Goal: Task Accomplishment & Management: Manage account settings

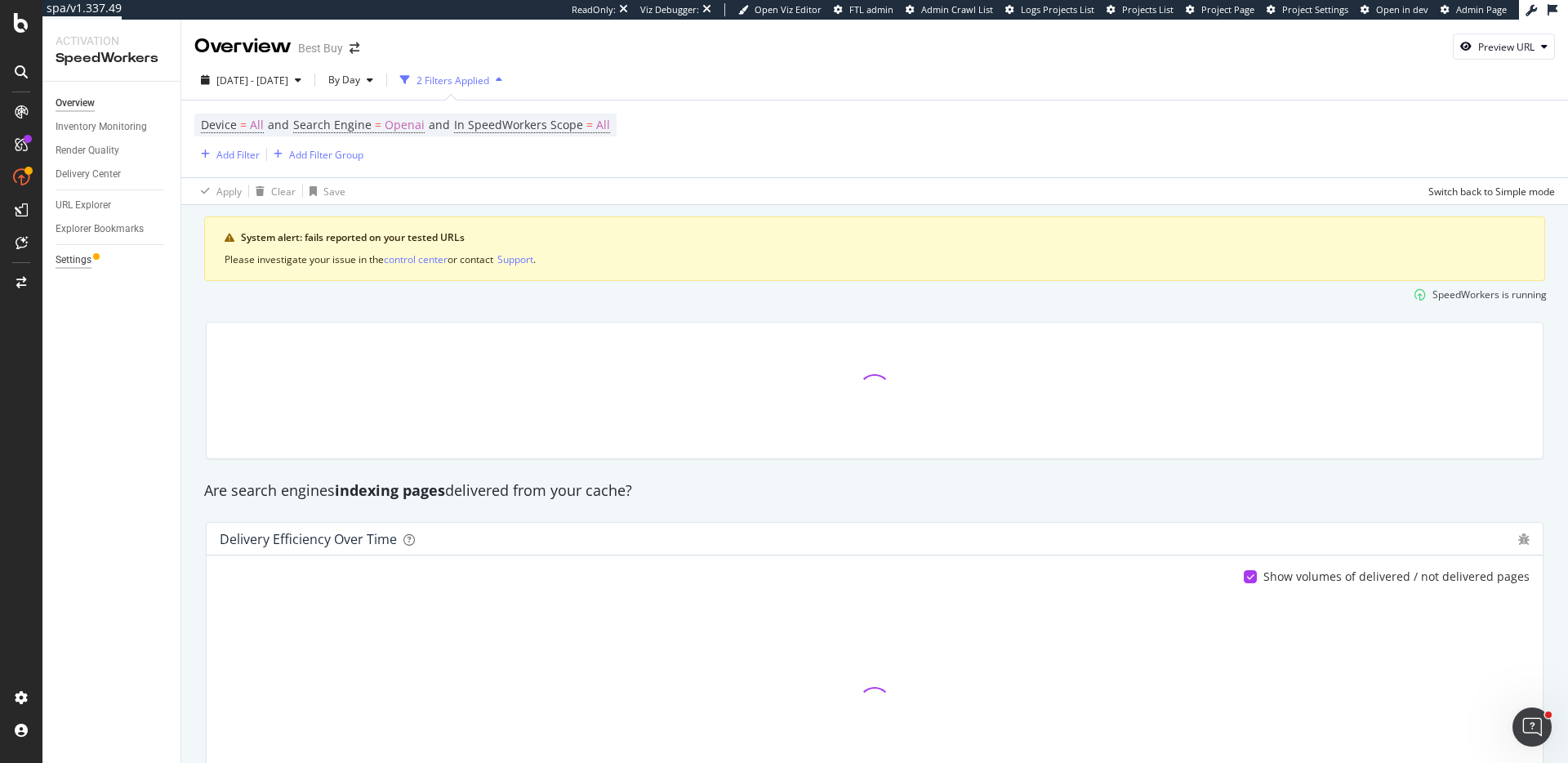
click at [64, 248] on div "Settings" at bounding box center [118, 259] width 125 height 23
click at [69, 260] on div "Settings" at bounding box center [74, 260] width 36 height 17
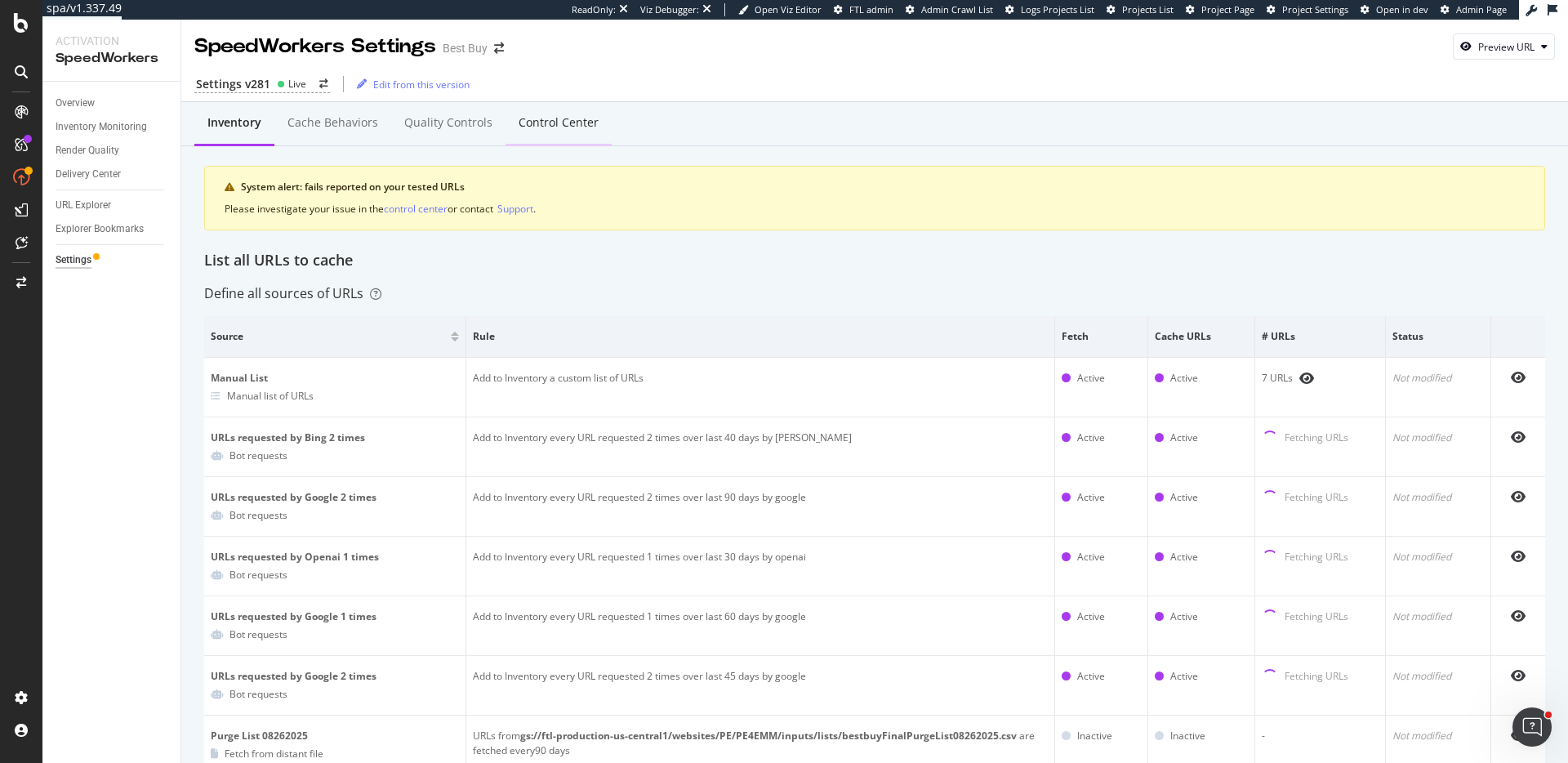
click at [544, 123] on div "Control Center" at bounding box center [558, 123] width 80 height 17
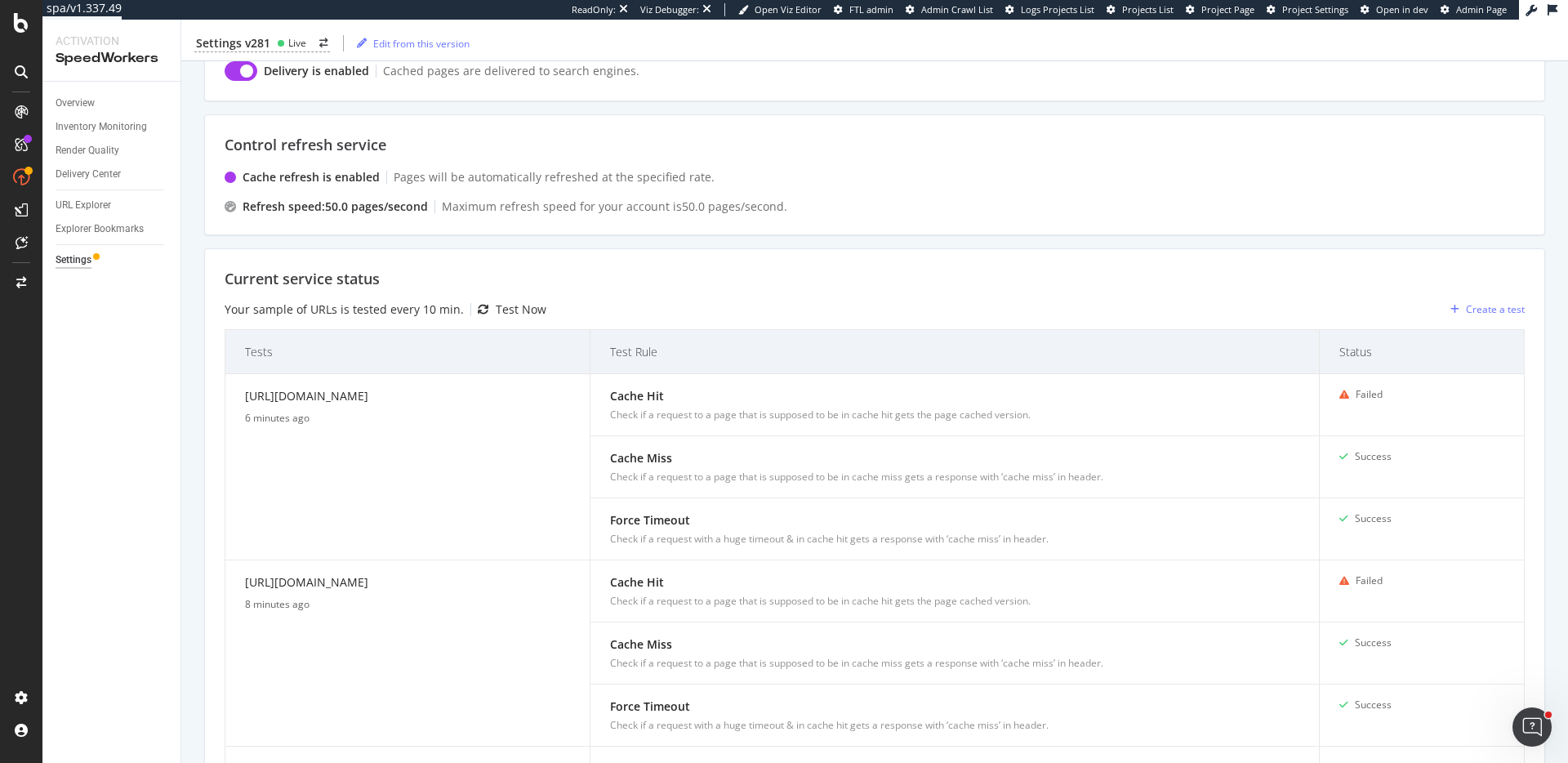
scroll to position [293, 0]
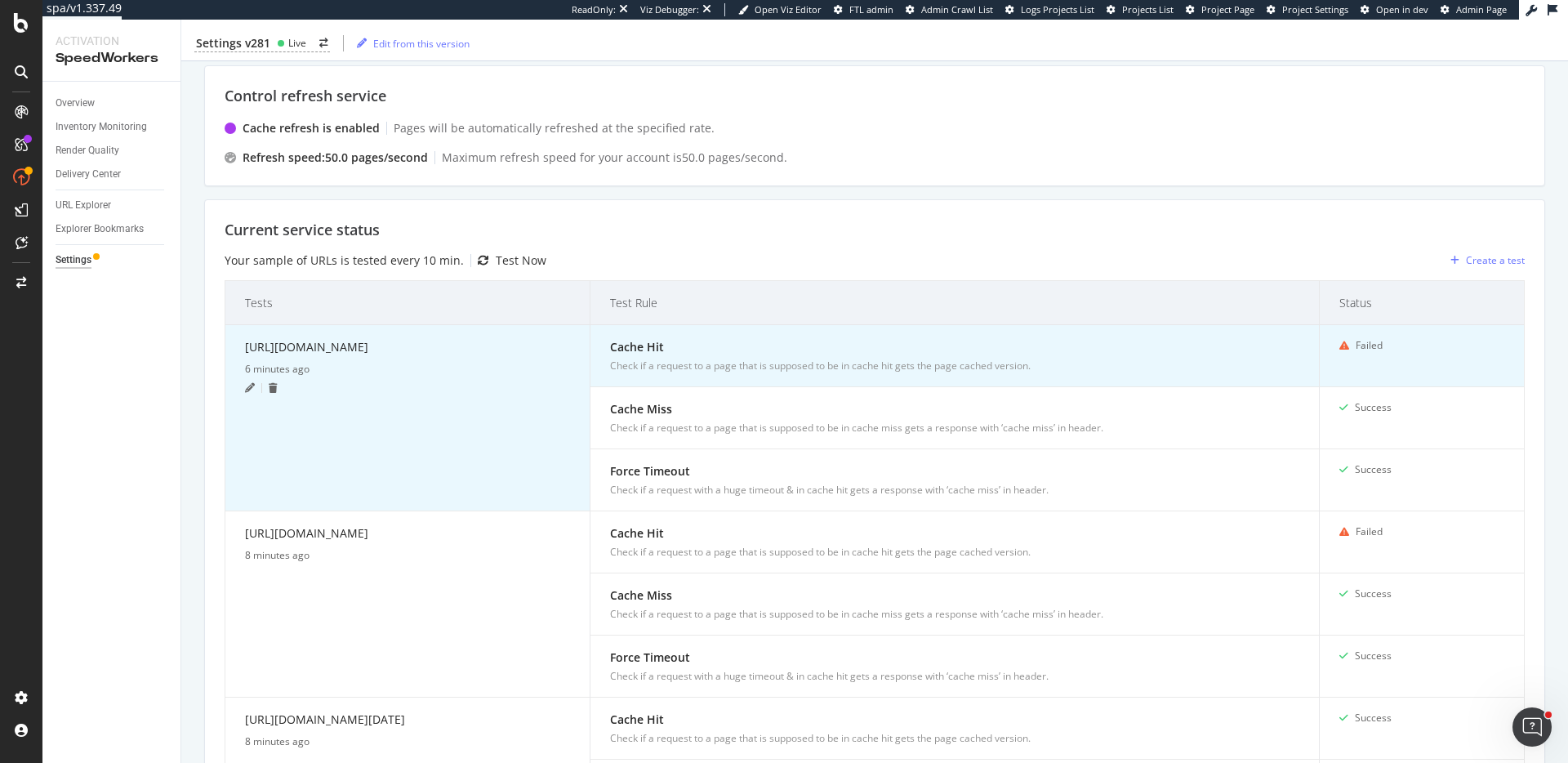
click at [248, 385] on icon at bounding box center [250, 388] width 10 height 10
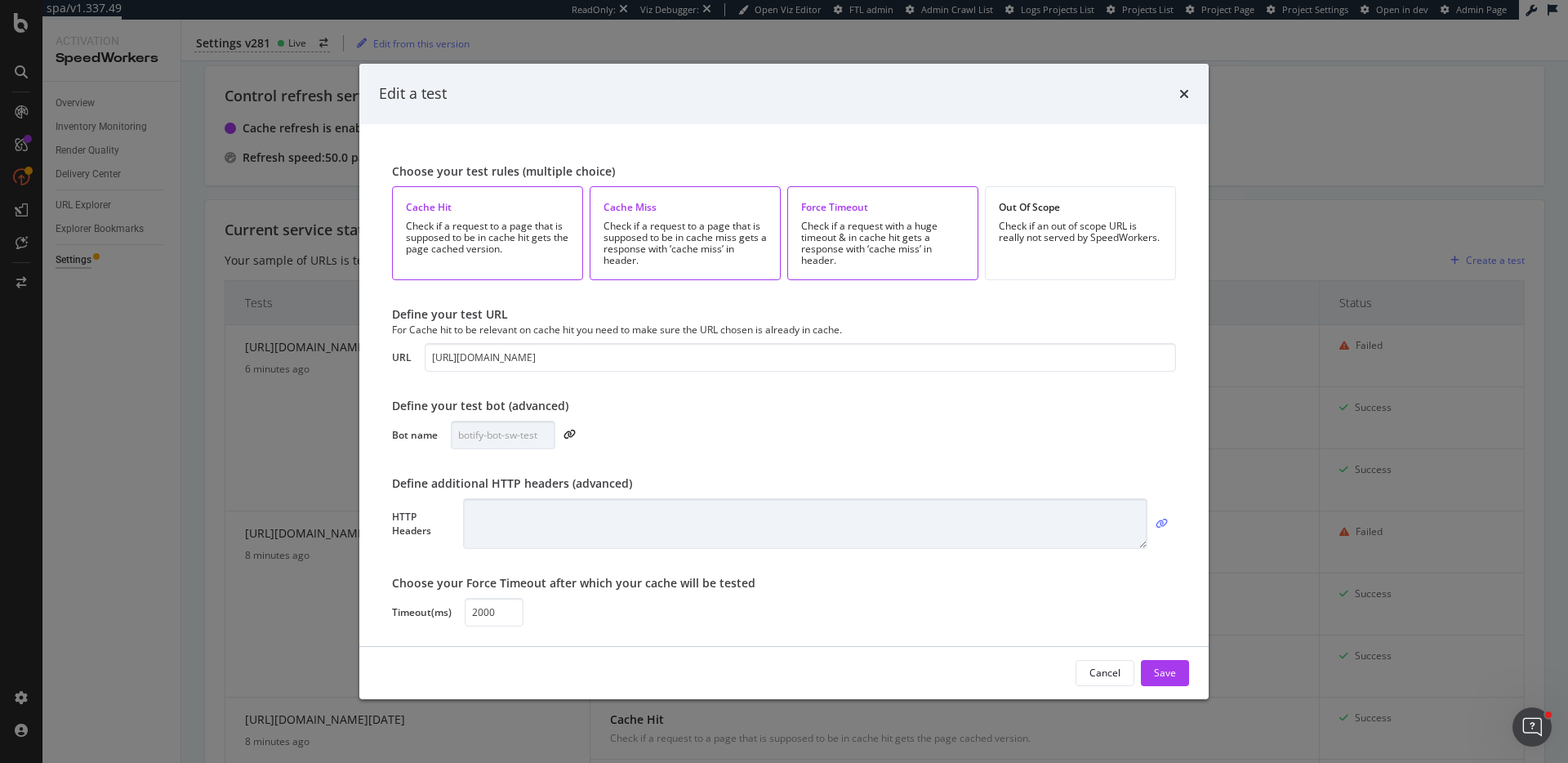
click at [1162, 524] on icon "modal" at bounding box center [1162, 523] width 12 height 10
